Goal: Find specific page/section: Find specific page/section

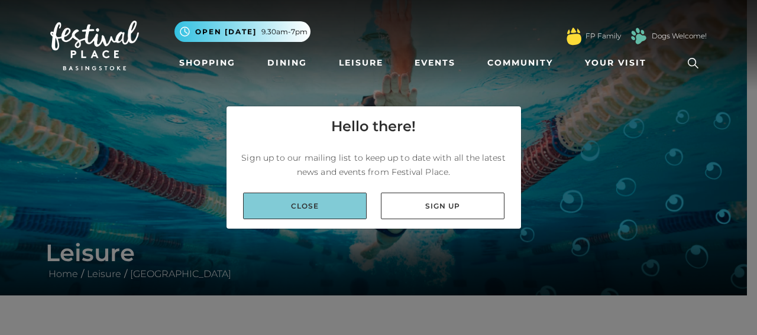
click at [316, 200] on link "Close" at bounding box center [305, 206] width 124 height 27
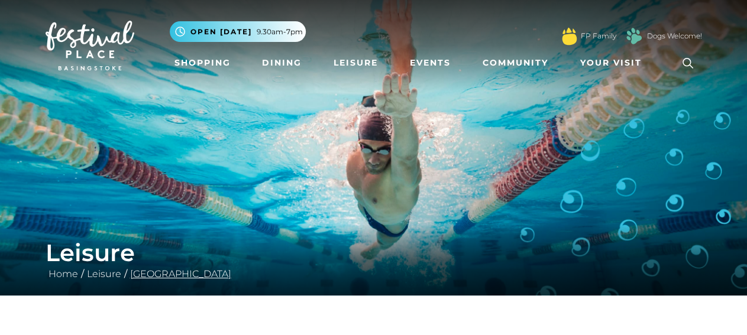
click at [164, 271] on link "[GEOGRAPHIC_DATA]" at bounding box center [180, 273] width 107 height 11
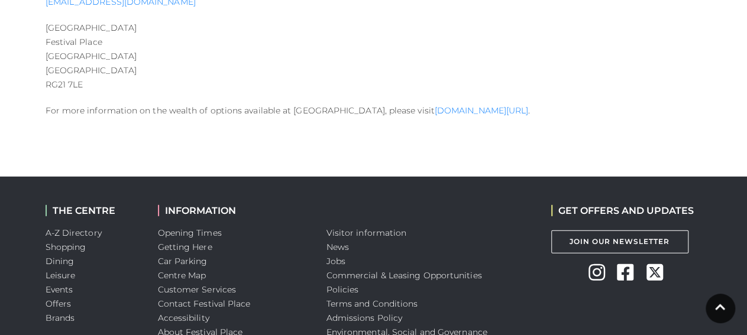
scroll to position [1630, 0]
